Goal: Communication & Community: Share content

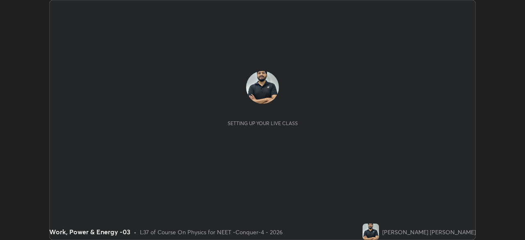
scroll to position [240, 525]
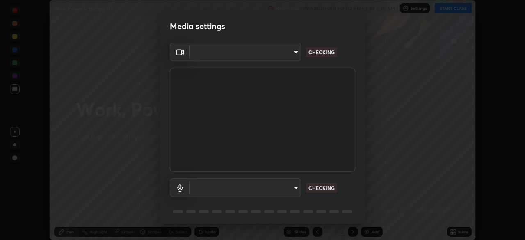
click at [281, 59] on body "Erase all Work, Power & Energy -03 Recording WAS SCHEDULED TO START AT 8:45 AM …" at bounding box center [262, 120] width 525 height 240
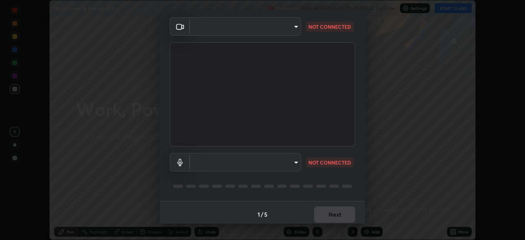
scroll to position [29, 0]
type input "17d2c207585f71db404e89a995004647405990faac99dbf05689083c50e95166"
type input "f7001f36a804f2f88c905eccaea5bdfb6c2bbcb296da93879dc29a5e57e2bd49"
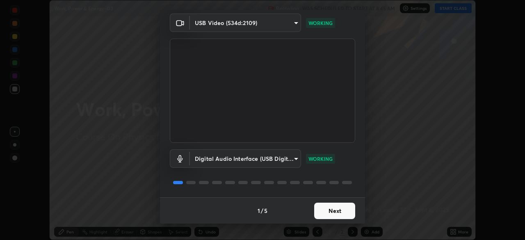
click at [328, 216] on button "Next" at bounding box center [334, 210] width 41 height 16
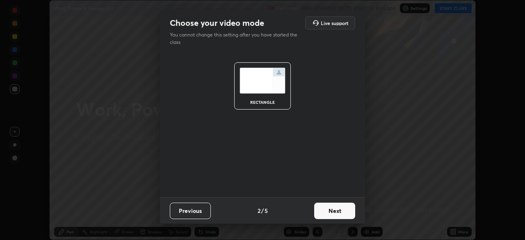
scroll to position [0, 0]
click at [337, 212] on button "Next" at bounding box center [334, 210] width 41 height 16
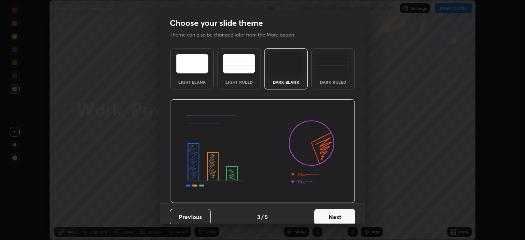
click at [343, 214] on button "Next" at bounding box center [334, 217] width 41 height 16
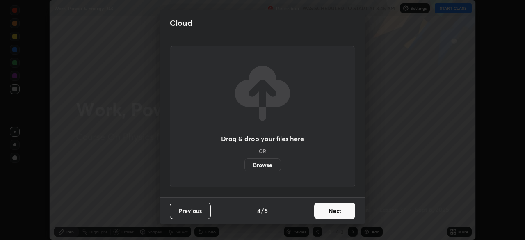
click at [350, 214] on button "Next" at bounding box center [334, 210] width 41 height 16
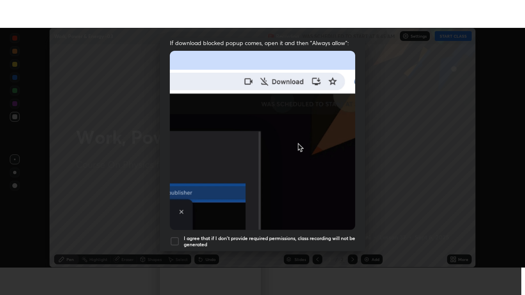
scroll to position [196, 0]
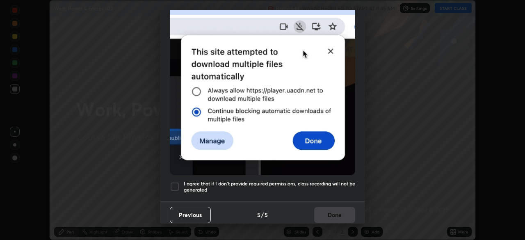
click at [175, 183] on div at bounding box center [175, 187] width 10 height 10
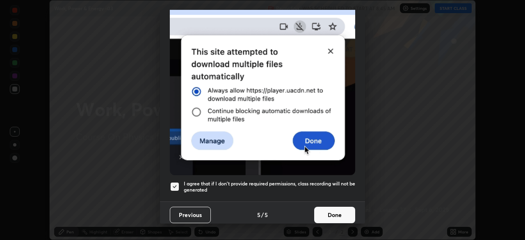
click at [327, 215] on button "Done" at bounding box center [334, 215] width 41 height 16
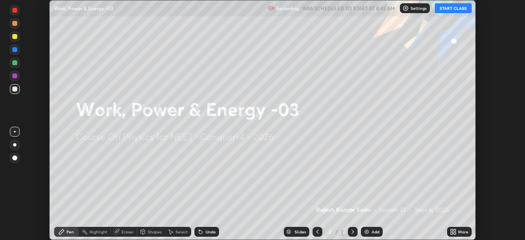
click at [450, 234] on icon at bounding box center [451, 233] width 2 height 2
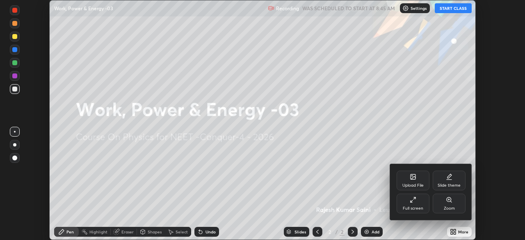
click at [414, 207] on div "Full screen" at bounding box center [412, 208] width 20 height 4
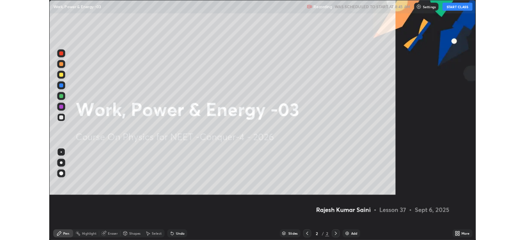
scroll to position [295, 525]
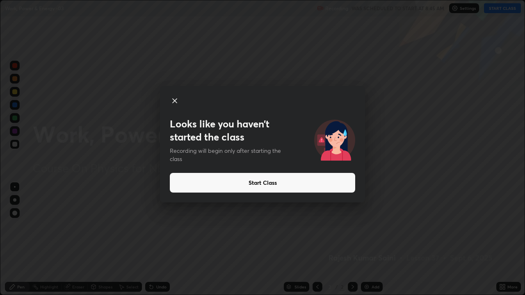
click at [283, 184] on button "Start Class" at bounding box center [262, 183] width 185 height 20
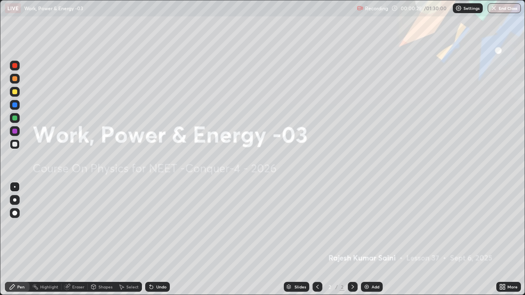
click at [368, 239] on img at bounding box center [366, 287] width 7 height 7
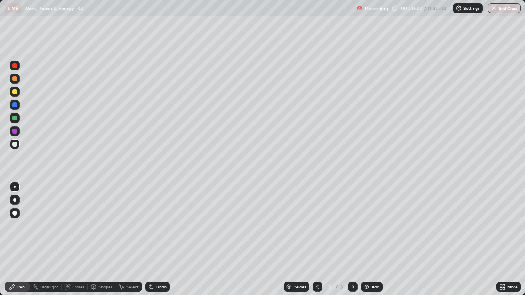
click at [16, 67] on div at bounding box center [14, 65] width 5 height 5
click at [15, 200] on div at bounding box center [14, 199] width 3 height 3
click at [16, 143] on div at bounding box center [14, 144] width 5 height 5
click at [15, 145] on div at bounding box center [14, 144] width 5 height 5
click at [78, 239] on div "Eraser" at bounding box center [78, 287] width 12 height 4
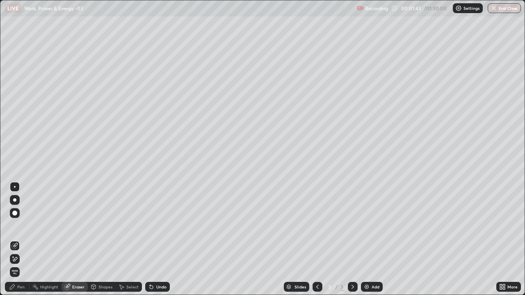
click at [19, 239] on div "Pen" at bounding box center [17, 287] width 25 height 10
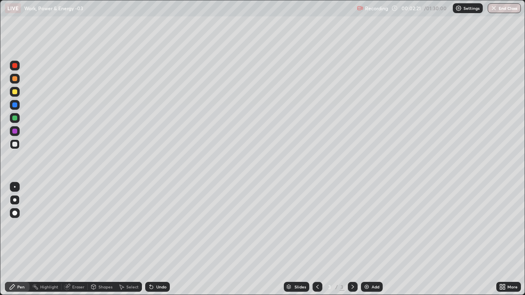
click at [161, 239] on div "Undo" at bounding box center [161, 287] width 10 height 4
click at [160, 239] on div "Undo" at bounding box center [157, 287] width 25 height 10
click at [159, 239] on div "Undo" at bounding box center [157, 287] width 25 height 10
click at [156, 239] on div "Undo" at bounding box center [161, 287] width 10 height 4
click at [155, 239] on div "Undo" at bounding box center [157, 287] width 25 height 10
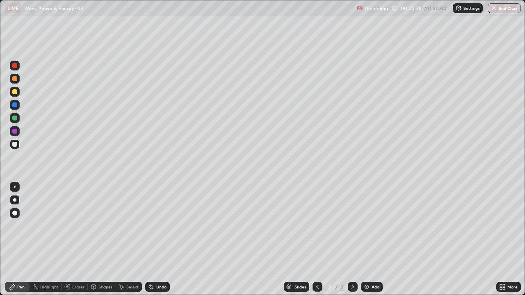
click at [16, 93] on div at bounding box center [14, 91] width 5 height 5
click at [14, 144] on div at bounding box center [14, 144] width 5 height 5
click at [15, 118] on div at bounding box center [14, 118] width 5 height 5
click at [369, 239] on div "Add" at bounding box center [372, 287] width 22 height 10
click at [314, 239] on icon at bounding box center [317, 287] width 7 height 7
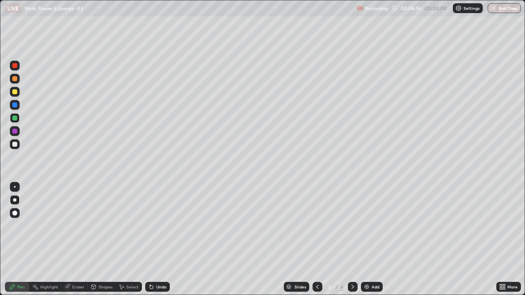
click at [348, 239] on div at bounding box center [353, 287] width 10 height 10
click at [136, 239] on div "Select" at bounding box center [132, 287] width 12 height 4
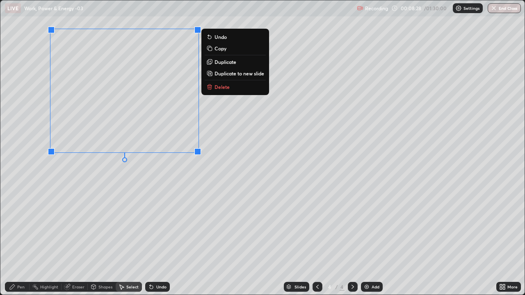
click at [228, 89] on p "Delete" at bounding box center [221, 87] width 15 height 7
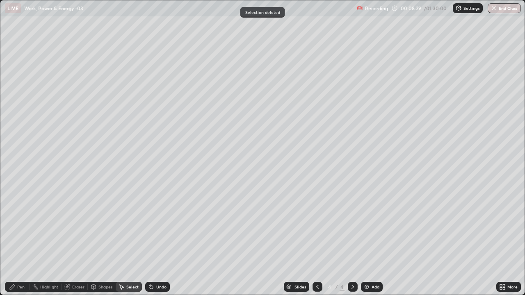
click at [19, 239] on div "Pen" at bounding box center [17, 287] width 25 height 10
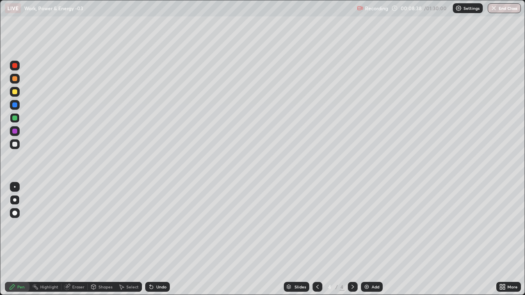
click at [13, 69] on div at bounding box center [15, 66] width 10 height 10
click at [14, 145] on div at bounding box center [14, 144] width 5 height 5
click at [14, 93] on div at bounding box center [14, 91] width 5 height 5
click at [15, 145] on div at bounding box center [14, 144] width 5 height 5
click at [366, 239] on img at bounding box center [366, 287] width 7 height 7
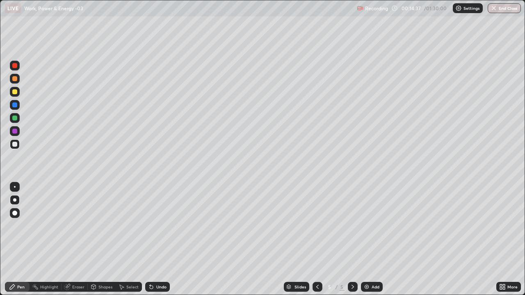
click at [316, 239] on icon at bounding box center [317, 287] width 7 height 7
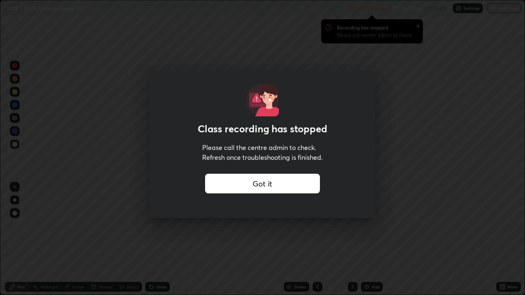
click at [318, 182] on div "Got it" at bounding box center [262, 184] width 115 height 20
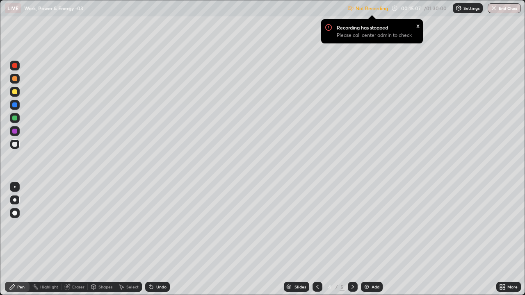
click at [503, 239] on icon at bounding box center [503, 285] width 2 height 2
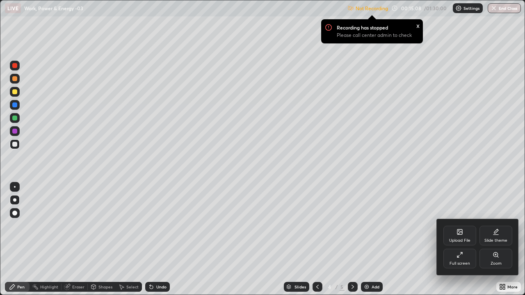
click at [463, 239] on div "Full screen" at bounding box center [459, 259] width 33 height 20
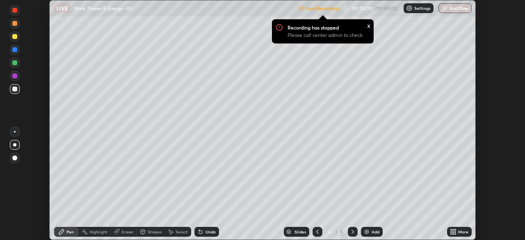
scroll to position [40741, 40456]
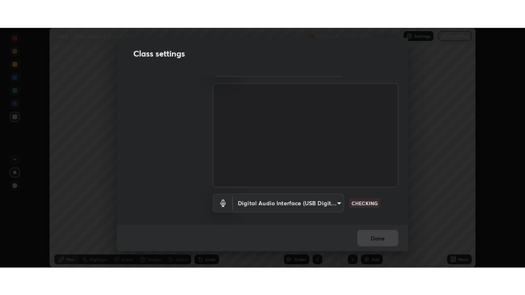
scroll to position [18, 0]
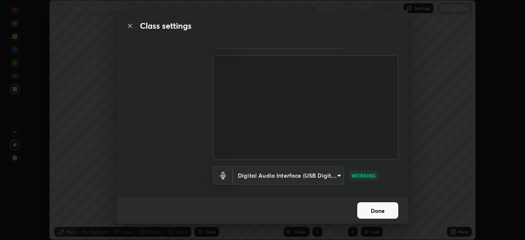
click at [380, 212] on button "Done" at bounding box center [377, 210] width 41 height 16
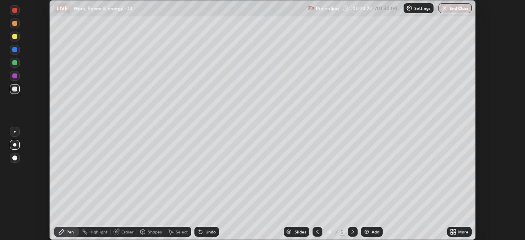
click at [458, 232] on div "More" at bounding box center [463, 231] width 10 height 4
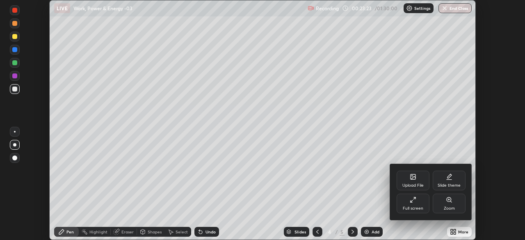
click at [420, 201] on div "Full screen" at bounding box center [412, 203] width 33 height 20
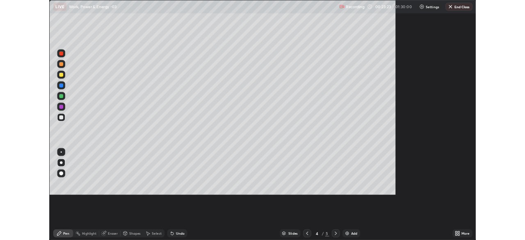
scroll to position [295, 525]
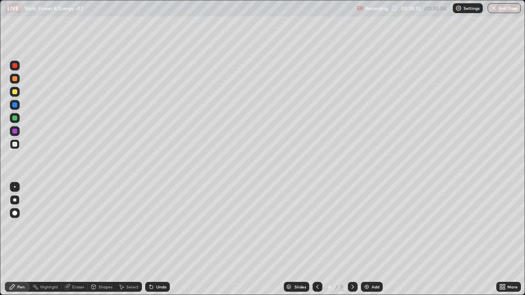
click at [13, 146] on div at bounding box center [14, 144] width 5 height 5
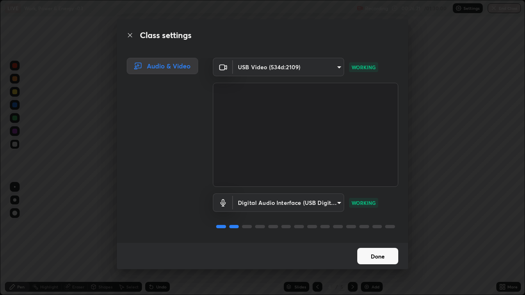
click at [358, 239] on button "Done" at bounding box center [377, 256] width 41 height 16
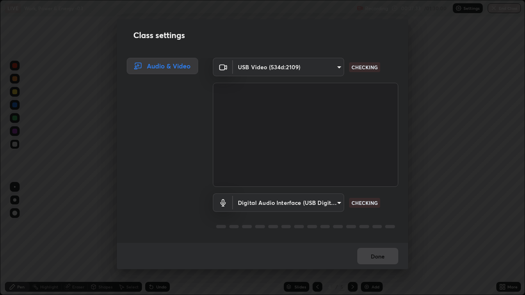
click at [84, 239] on div "Class settings Audio & Video USB Video (534d:2109) 17d2c207585f71db404e89a99500…" at bounding box center [262, 147] width 525 height 295
click at [95, 239] on div "Class settings Audio & Video USB Video (534d:2109) 17d2c207585f71db404e89a99500…" at bounding box center [262, 147] width 525 height 295
click at [143, 225] on div "Audio & Video" at bounding box center [160, 150] width 86 height 185
click at [336, 203] on body "Erase all LIVE Work, Power & Energy -03 Recording 00:27:40 / 01:30:00 Settings …" at bounding box center [262, 147] width 525 height 295
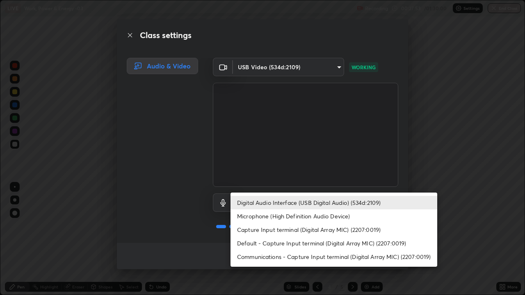
click at [393, 204] on li "Digital Audio Interface (USB Digital Audio) (534d:2109)" at bounding box center [333, 203] width 207 height 14
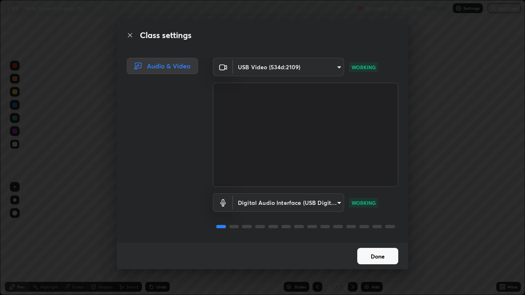
click at [384, 239] on button "Done" at bounding box center [377, 256] width 41 height 16
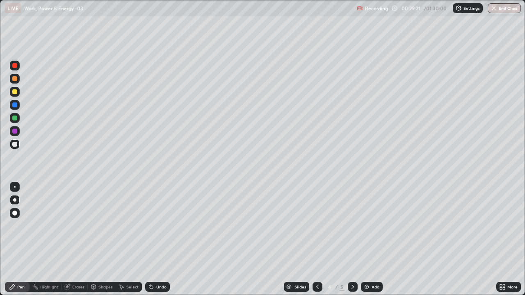
click at [202, 239] on div "Slides 4 / 5 Add" at bounding box center [333, 287] width 326 height 16
click at [352, 239] on icon at bounding box center [352, 287] width 7 height 7
click at [316, 239] on icon at bounding box center [317, 287] width 7 height 7
click at [348, 239] on div at bounding box center [353, 287] width 10 height 10
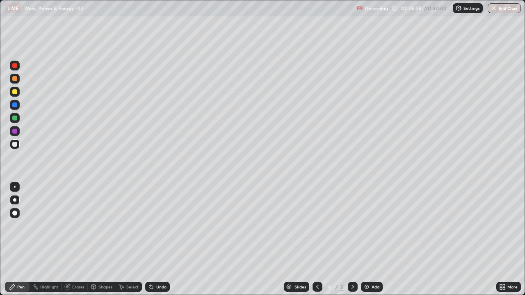
click at [316, 239] on icon at bounding box center [317, 287] width 7 height 7
click at [350, 239] on icon at bounding box center [352, 287] width 7 height 7
click at [14, 70] on div at bounding box center [15, 66] width 10 height 10
click at [351, 239] on icon at bounding box center [352, 287] width 2 height 4
click at [127, 239] on div "Select" at bounding box center [129, 287] width 26 height 10
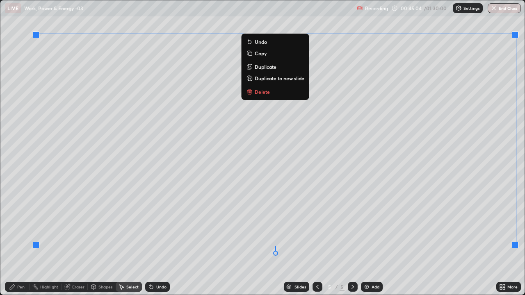
click at [258, 95] on button "Delete" at bounding box center [275, 92] width 61 height 10
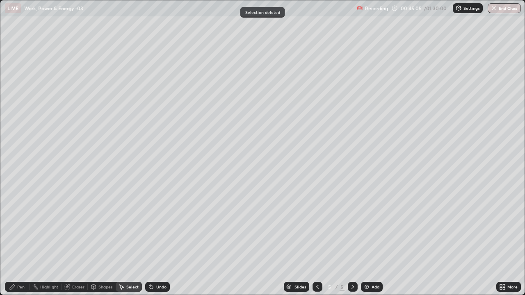
click at [21, 239] on div "Pen" at bounding box center [20, 287] width 7 height 4
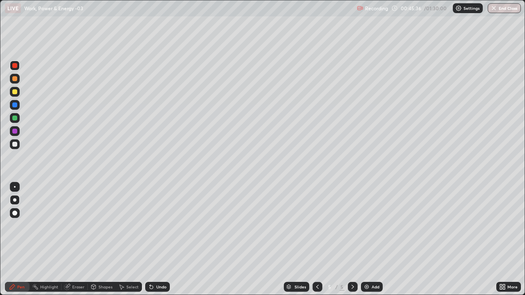
click at [14, 146] on div at bounding box center [14, 144] width 5 height 5
click at [369, 239] on div "Add" at bounding box center [372, 287] width 22 height 10
click at [15, 65] on div at bounding box center [14, 65] width 5 height 5
click at [77, 239] on div "Eraser" at bounding box center [78, 287] width 12 height 4
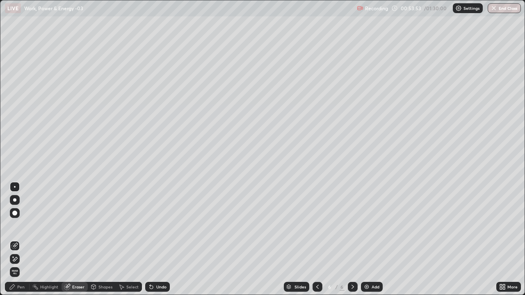
click at [20, 239] on div "Pen" at bounding box center [17, 287] width 25 height 10
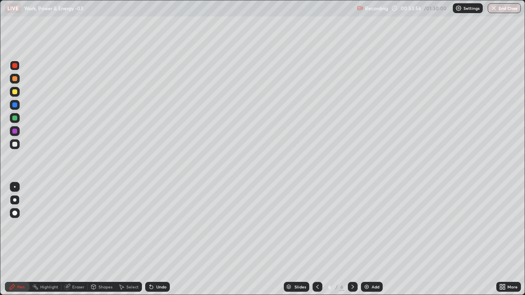
click at [16, 146] on div at bounding box center [14, 144] width 5 height 5
click at [368, 239] on img at bounding box center [366, 287] width 7 height 7
click at [14, 145] on div at bounding box center [14, 144] width 5 height 5
click at [15, 68] on div at bounding box center [14, 65] width 5 height 5
click at [11, 143] on div at bounding box center [15, 144] width 10 height 10
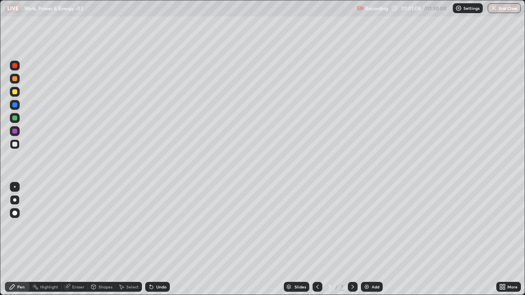
click at [318, 239] on icon at bounding box center [317, 287] width 7 height 7
click at [352, 239] on icon at bounding box center [352, 287] width 7 height 7
click at [18, 184] on div at bounding box center [15, 187] width 10 height 10
click at [13, 66] on div at bounding box center [14, 65] width 5 height 5
click at [14, 198] on div at bounding box center [14, 199] width 3 height 3
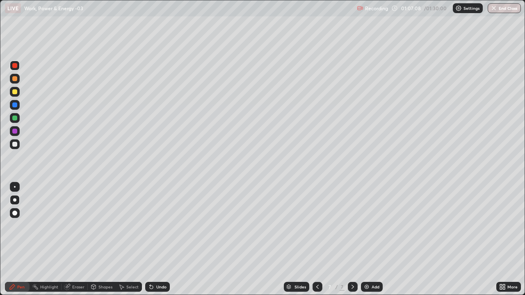
click at [14, 145] on div at bounding box center [14, 144] width 5 height 5
click at [13, 133] on div at bounding box center [14, 131] width 5 height 5
click at [74, 239] on div "Eraser" at bounding box center [78, 287] width 12 height 4
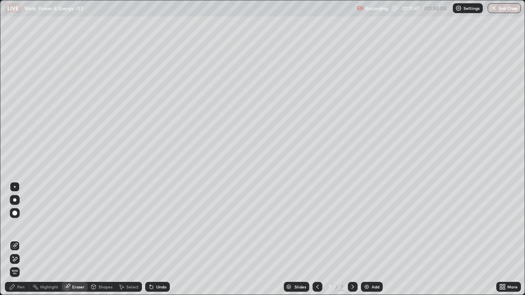
click at [368, 239] on img at bounding box center [366, 287] width 7 height 7
click at [14, 239] on icon at bounding box center [12, 287] width 7 height 7
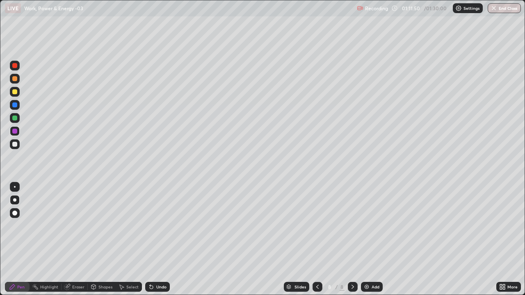
click at [14, 68] on div at bounding box center [14, 65] width 5 height 5
click at [15, 145] on div at bounding box center [14, 144] width 5 height 5
click at [319, 239] on div at bounding box center [317, 287] width 10 height 10
click at [352, 239] on icon at bounding box center [352, 287] width 7 height 7
click at [16, 145] on div at bounding box center [14, 144] width 5 height 5
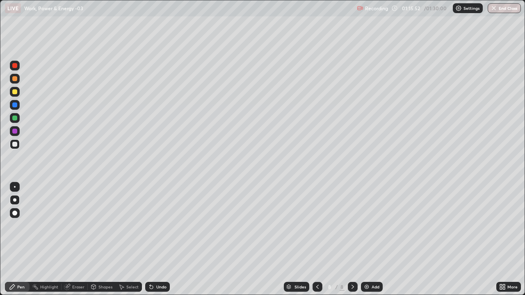
click at [16, 145] on div at bounding box center [14, 144] width 5 height 5
click at [154, 239] on div "Undo" at bounding box center [157, 287] width 25 height 10
click at [375, 239] on div "Add" at bounding box center [375, 287] width 8 height 4
click at [14, 145] on div at bounding box center [14, 144] width 5 height 5
click at [17, 118] on div at bounding box center [14, 118] width 5 height 5
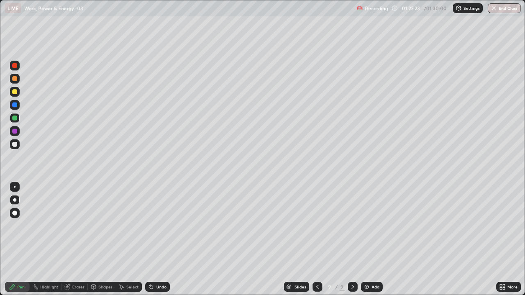
click at [16, 145] on div at bounding box center [14, 144] width 5 height 5
click at [316, 239] on icon at bounding box center [317, 287] width 7 height 7
click at [314, 239] on div at bounding box center [317, 287] width 10 height 16
click at [495, 11] on img "button" at bounding box center [494, 8] width 7 height 7
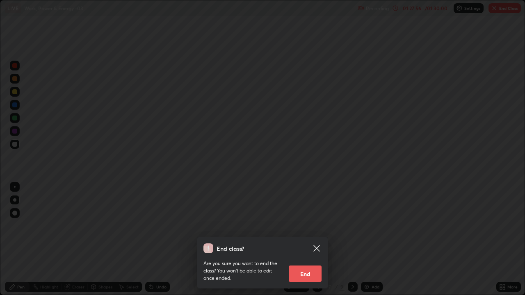
click at [296, 239] on button "End" at bounding box center [305, 274] width 33 height 16
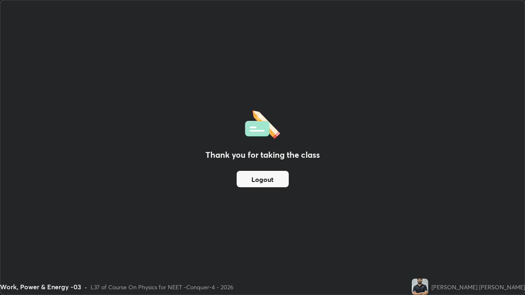
click at [243, 179] on button "Logout" at bounding box center [262, 179] width 52 height 16
click at [265, 178] on button "Logout" at bounding box center [262, 179] width 52 height 16
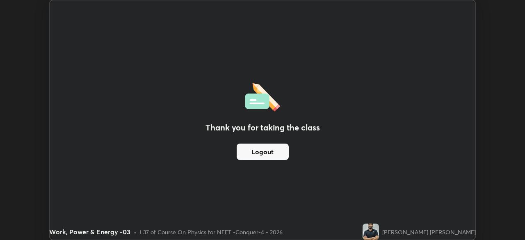
scroll to position [40741, 40456]
